Goal: Information Seeking & Learning: Learn about a topic

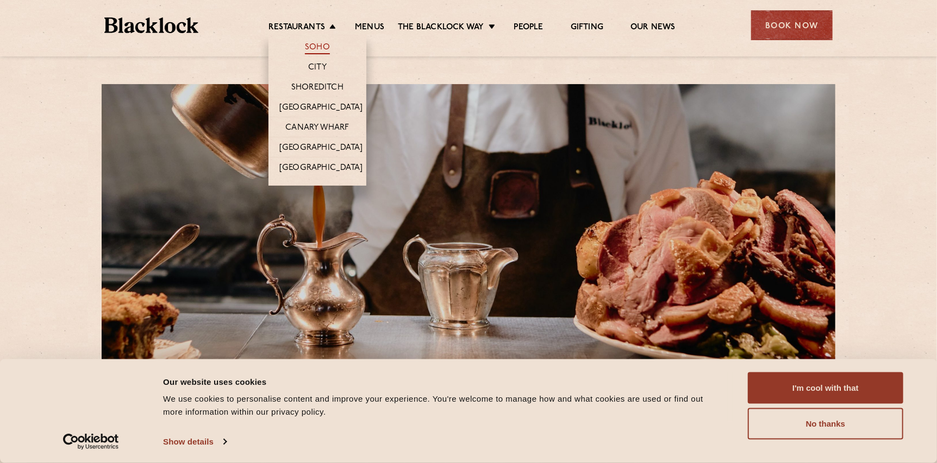
click at [310, 46] on link "Soho" at bounding box center [317, 48] width 25 height 12
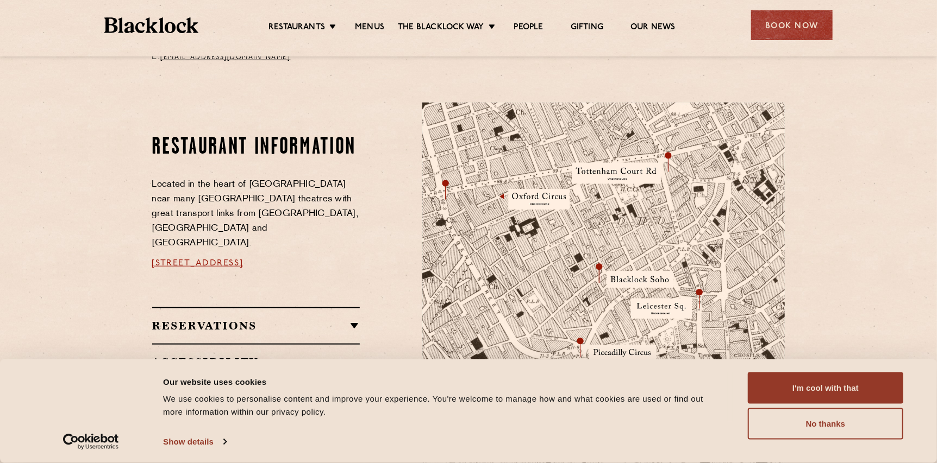
scroll to position [526, 0]
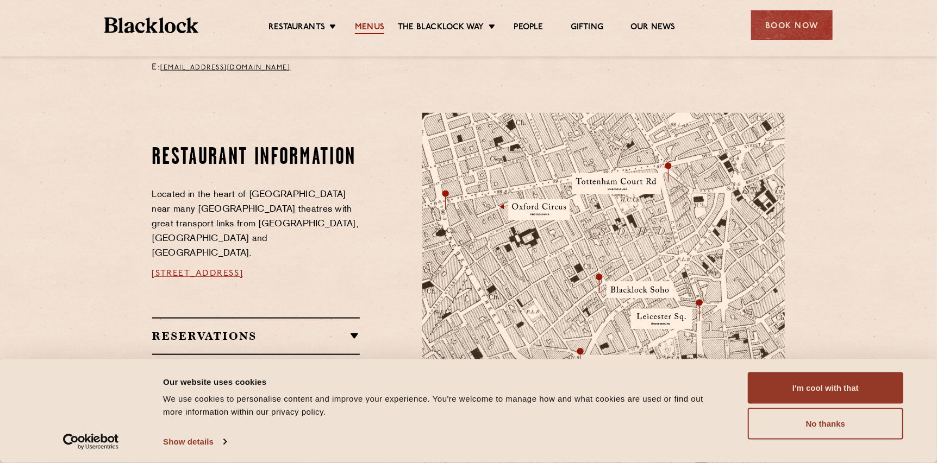
click at [376, 24] on link "Menus" at bounding box center [369, 28] width 29 height 12
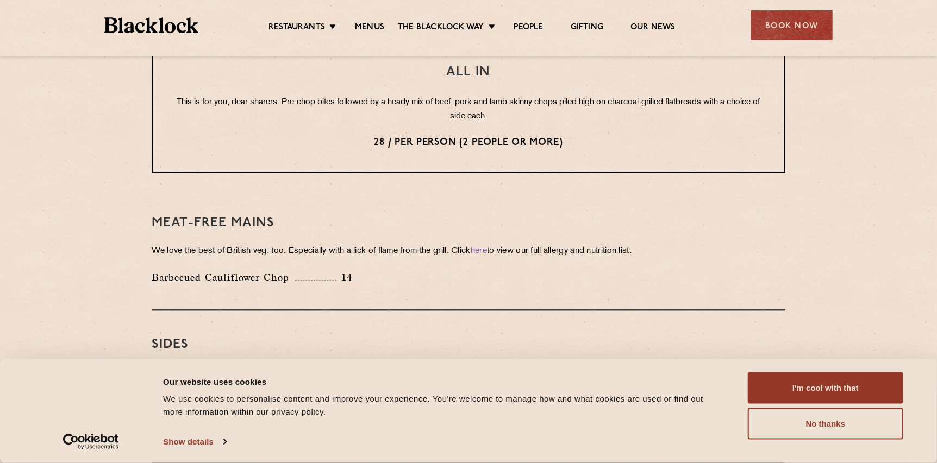
scroll to position [1225, 0]
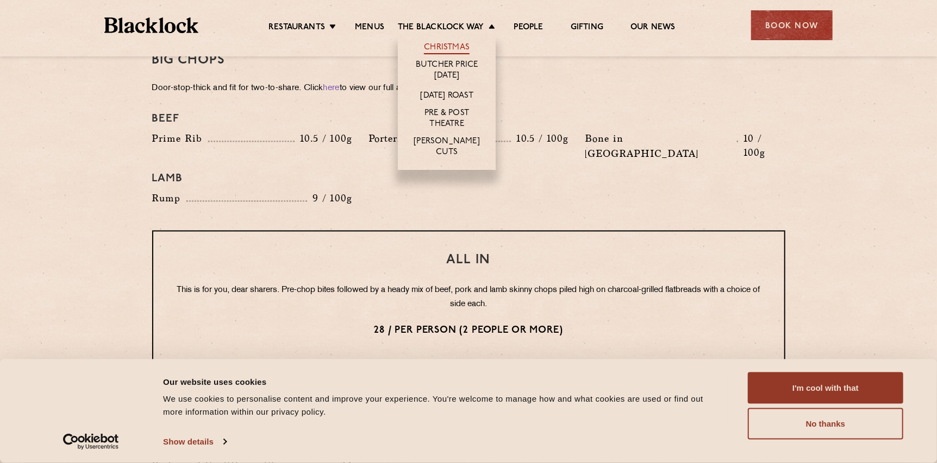
click at [456, 45] on link "Christmas" at bounding box center [447, 48] width 46 height 12
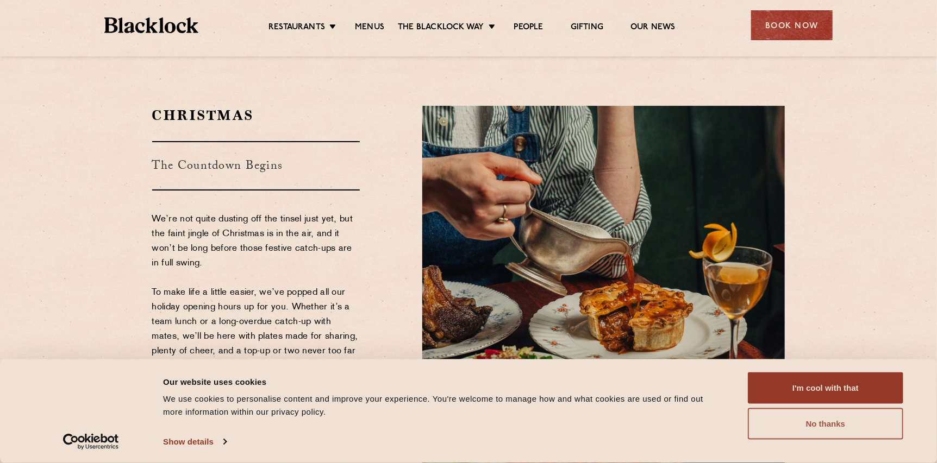
click at [799, 423] on button "No thanks" at bounding box center [825, 425] width 155 height 32
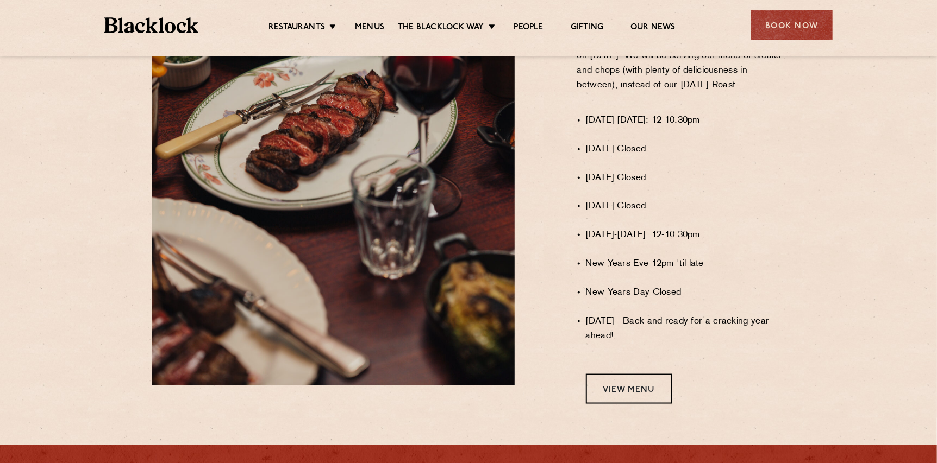
scroll to position [761, 0]
click at [631, 396] on link "View Menu" at bounding box center [629, 389] width 86 height 30
